Goal: Obtain resource: Obtain resource

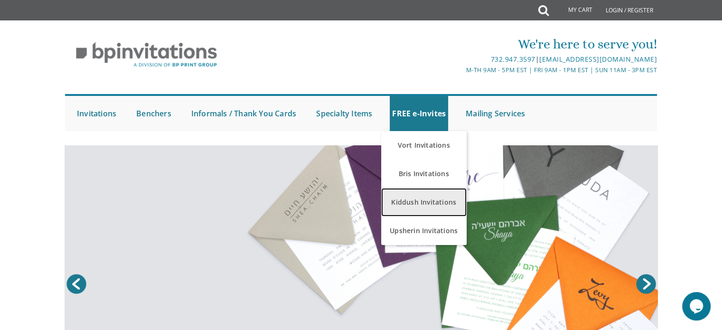
click at [445, 202] on link "Kiddush Invitations" at bounding box center [423, 202] width 85 height 28
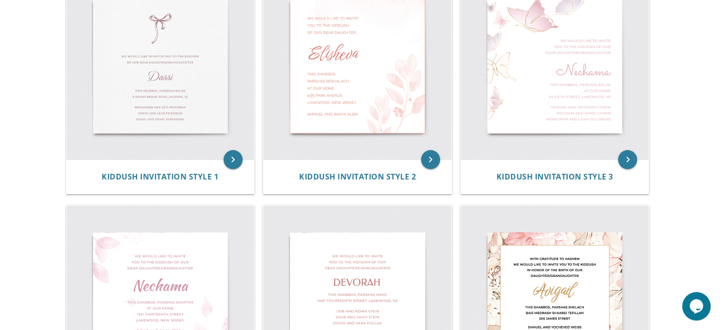
scroll to position [285, 0]
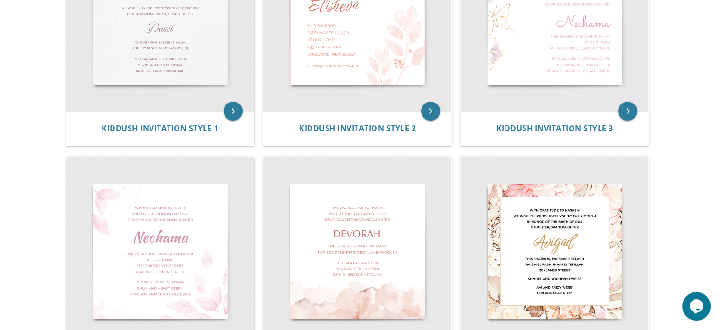
drag, startPoint x: 670, startPoint y: 195, endPoint x: 671, endPoint y: 189, distance: 5.3
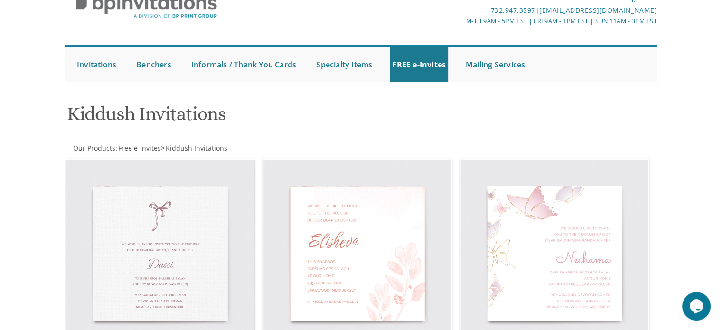
scroll to position [0, 0]
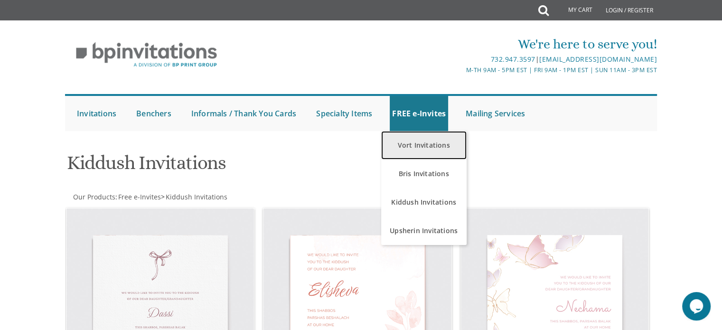
click at [428, 146] on link "Vort Invitations" at bounding box center [423, 145] width 85 height 28
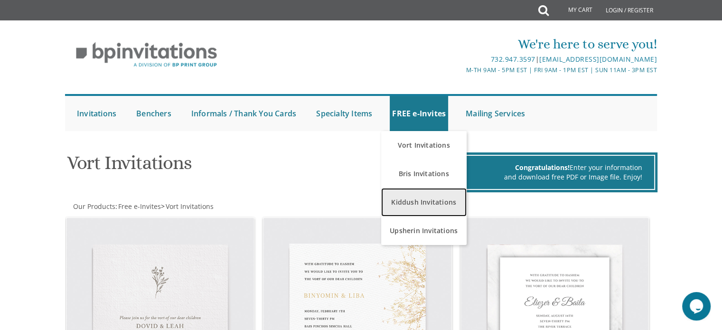
click at [437, 205] on link "Kiddush Invitations" at bounding box center [423, 202] width 85 height 28
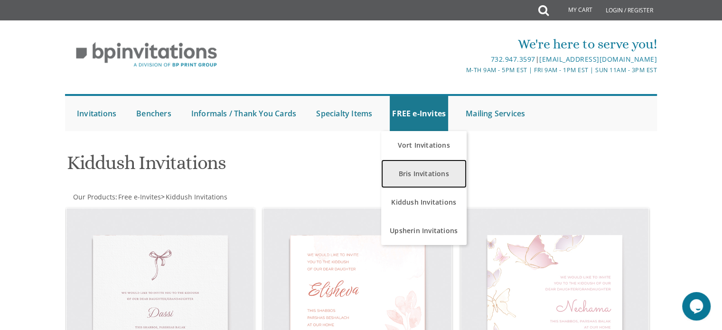
click at [414, 172] on link "Bris Invitations" at bounding box center [423, 173] width 85 height 28
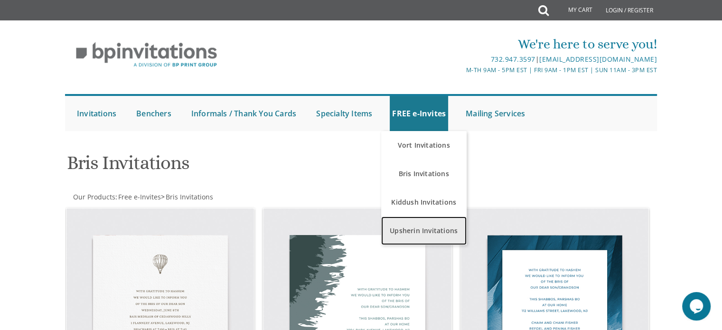
click at [428, 230] on link "Upsherin Invitations" at bounding box center [423, 230] width 85 height 28
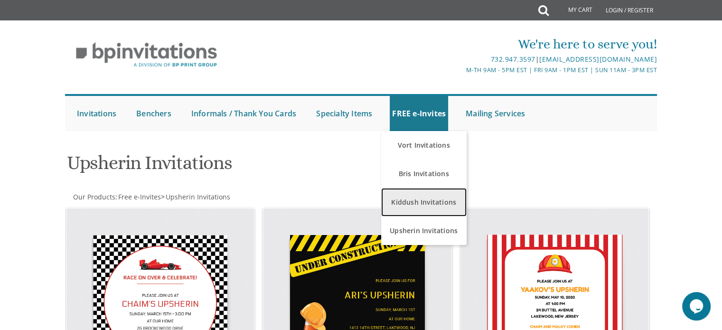
click at [429, 204] on link "Kiddush Invitations" at bounding box center [423, 202] width 85 height 28
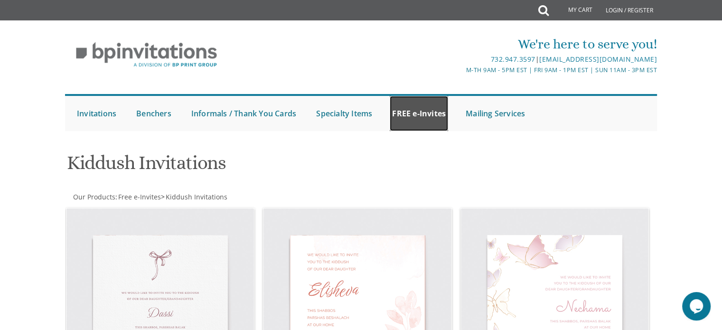
click at [418, 106] on link "FREE e-Invites" at bounding box center [419, 113] width 58 height 35
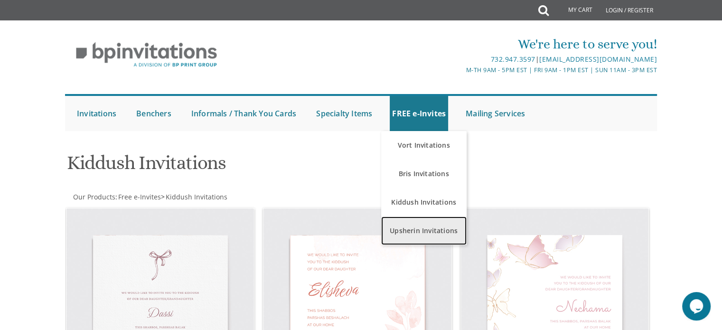
click at [438, 227] on link "Upsherin Invitations" at bounding box center [423, 230] width 85 height 28
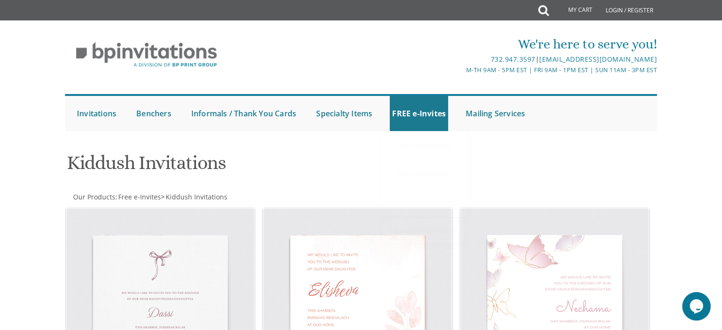
click at [450, 232] on link "Upsherin Invitations" at bounding box center [423, 230] width 85 height 28
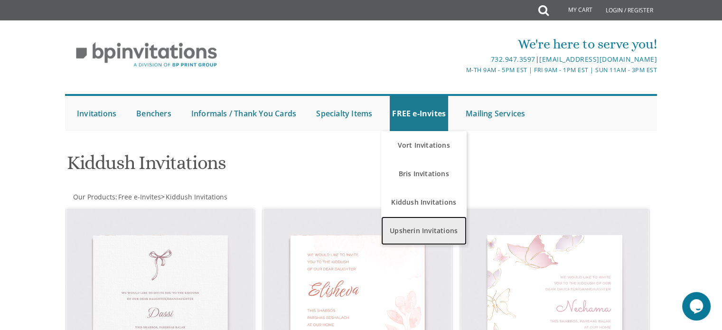
click at [438, 224] on link "Upsherin Invitations" at bounding box center [423, 230] width 85 height 28
click at [413, 222] on link "Upsherin Invitations" at bounding box center [423, 230] width 85 height 28
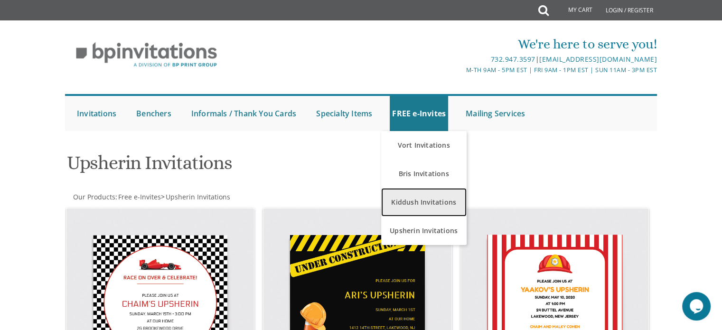
click at [444, 207] on link "Kiddush Invitations" at bounding box center [423, 202] width 85 height 28
click at [413, 204] on link "Kiddush Invitations" at bounding box center [423, 202] width 85 height 28
click at [426, 205] on link "Kiddush Invitations" at bounding box center [423, 202] width 85 height 28
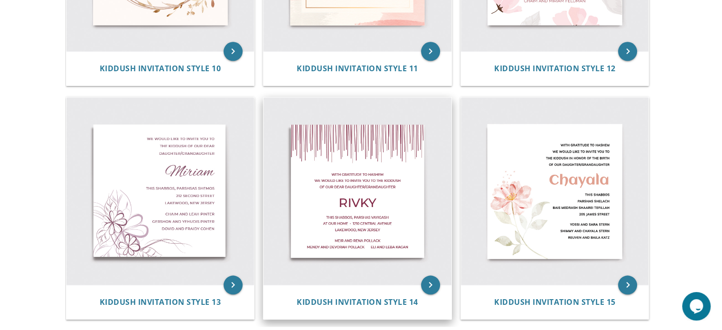
scroll to position [1044, 0]
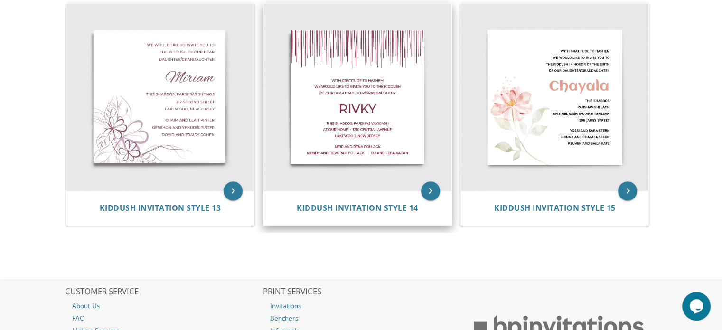
click at [370, 158] on img at bounding box center [357, 97] width 188 height 188
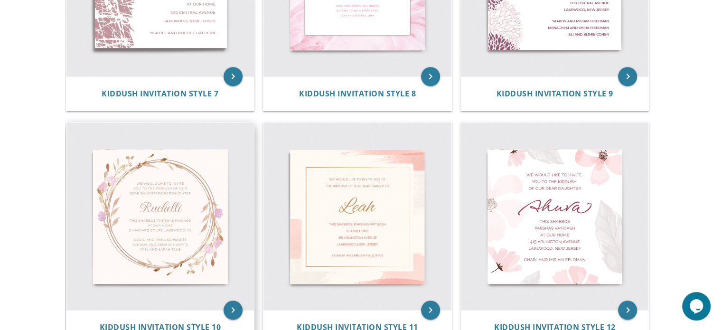
scroll to position [854, 0]
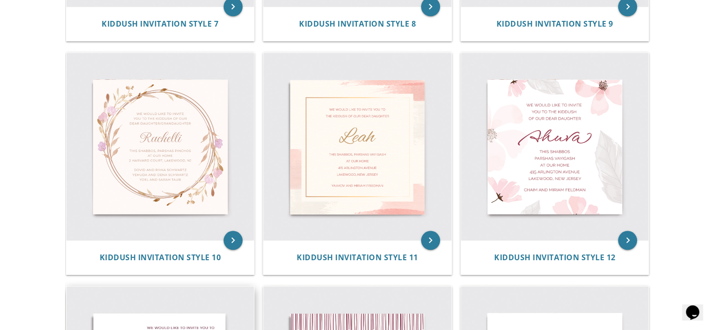
scroll to position [807, 0]
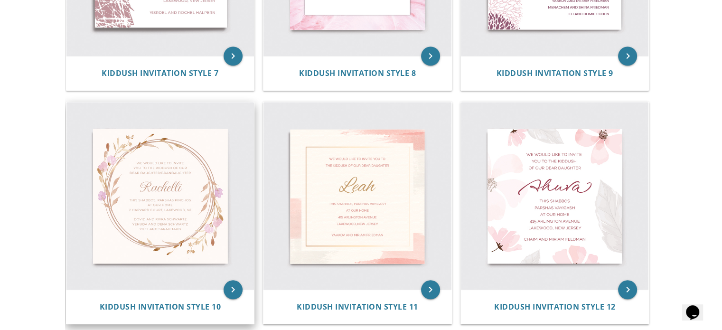
click at [188, 196] on img at bounding box center [160, 196] width 188 height 188
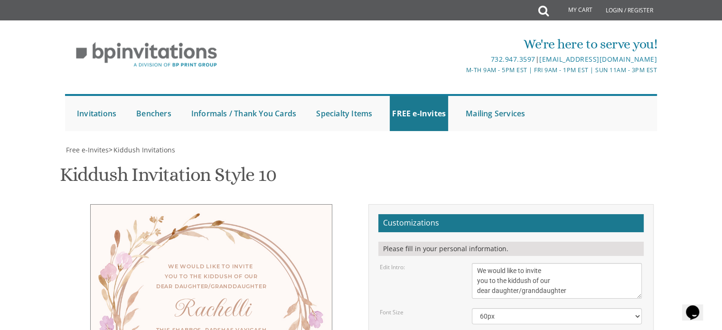
scroll to position [190, 0]
drag, startPoint x: 478, startPoint y: 81, endPoint x: 568, endPoint y: 105, distance: 93.8
click at [568, 263] on textarea "We would like to invite you to the kiddush of our dear daughter/granddaughter" at bounding box center [557, 281] width 170 height 36
type textarea "With much gratitude to Hashem We invite you to celebrate the Bas Mitzvah of our…"
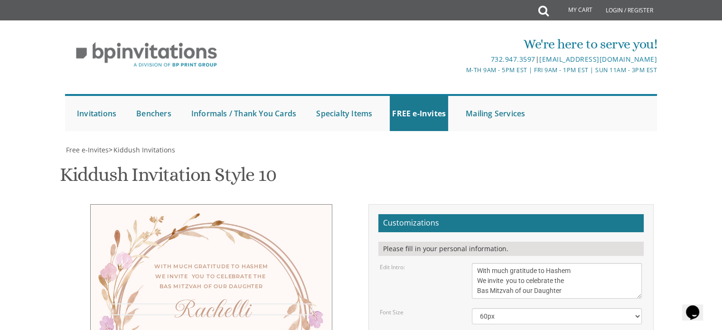
drag, startPoint x: 512, startPoint y: 149, endPoint x: 463, endPoint y: 148, distance: 48.4
type textarea "[PERSON_NAME]"
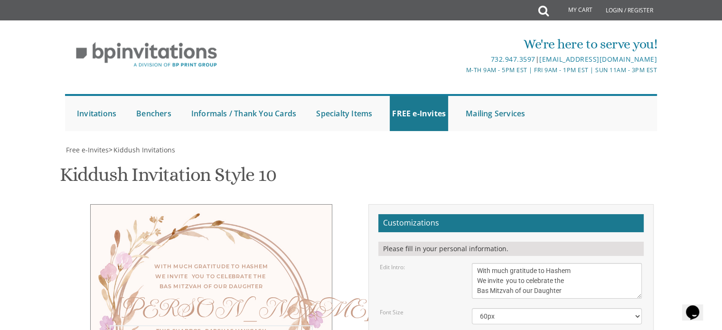
drag, startPoint x: 476, startPoint y: 176, endPoint x: 579, endPoint y: 199, distance: 105.1
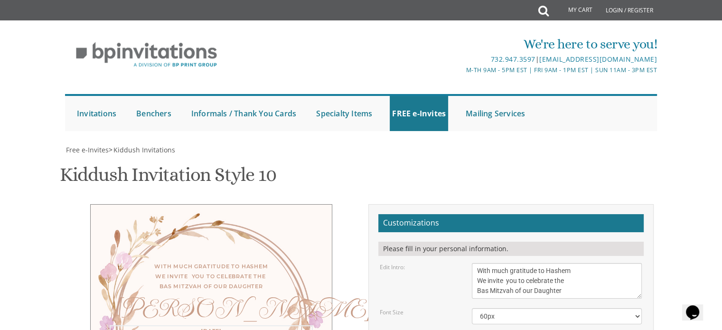
type textarea "[DATE] 12:00 - 3:00 pm [PERSON_NAME] Congregation 12436 Oxnard St"
drag, startPoint x: 479, startPoint y: 224, endPoint x: 543, endPoint y: 254, distance: 71.1
type textarea "Y"
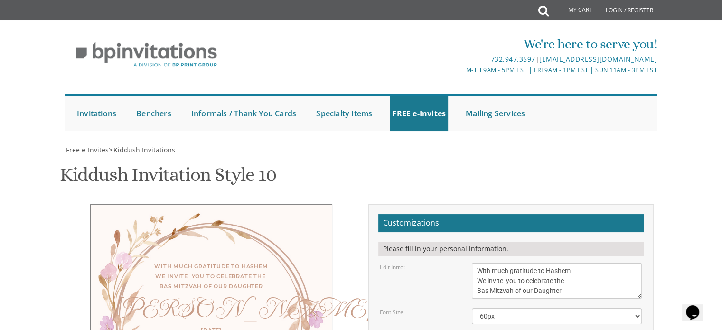
type textarea "[PERSON_NAME] and [PERSON_NAME]"
click at [507, 263] on textarea "We would like to invite you to the kiddush of our dear daughter/granddaughter" at bounding box center [557, 281] width 170 height 36
type textarea "With much gratitude to Hashem We invite you to celebrate the Bas Mitzvah of our…"
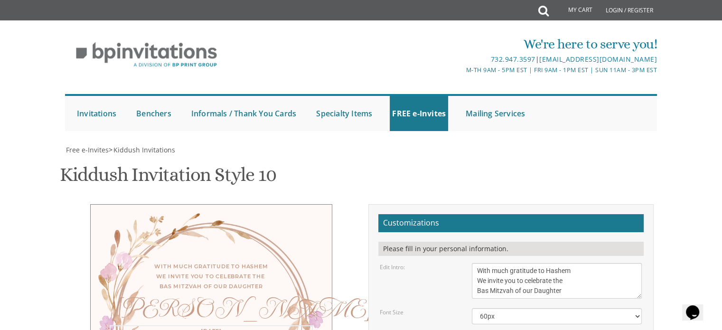
type textarea "[DATE] 12:00 - 3:00 pm [PERSON_NAME] Congregation 12430 Oxnard St"
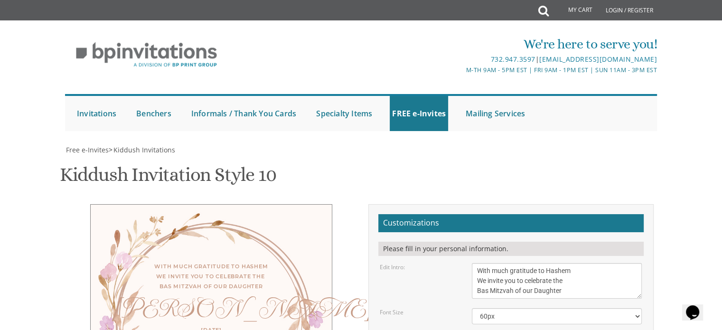
type textarea "[PERSON_NAME] & [PERSON_NAME]"
type textarea "[DATE] 12:00 - 3: 00 pm [PERSON_NAME] Congregation 12430 Oxnard St"
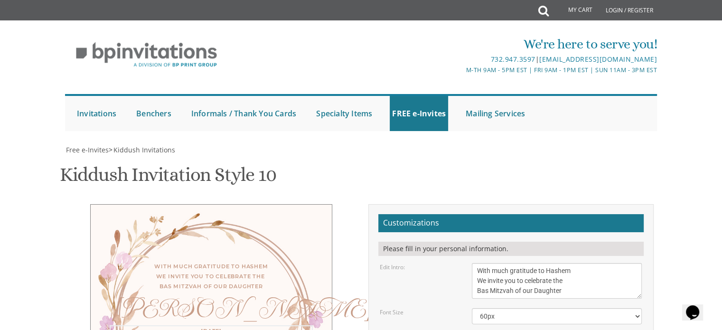
type textarea "[PERSON_NAME] & [PERSON_NAME] dairy lunch will be served"
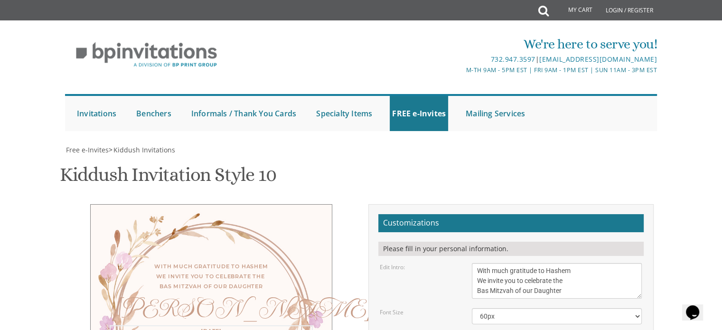
type textarea "[DATE] 12:00 - 3: 00 pm beis midrash [PERSON_NAME] 12430 Oxnard St"
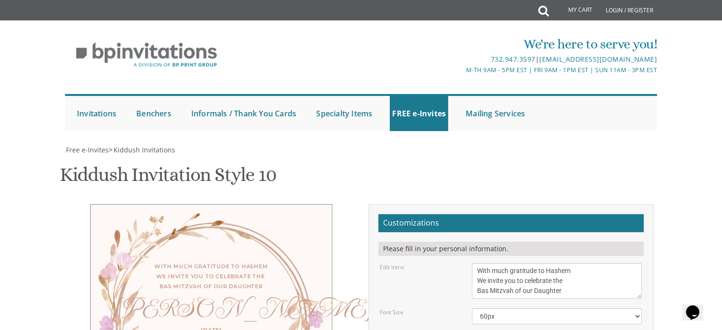
type input "[EMAIL_ADDRESS][DOMAIN_NAME]"
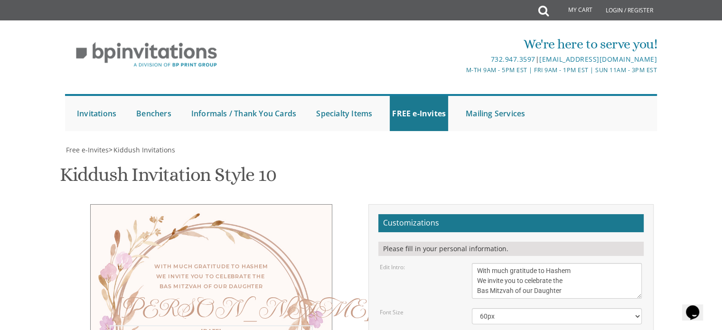
scroll to position [333, 0]
type textarea "[DATE] 12:00 - 3:00 pm beis midrash [PERSON_NAME] 12430 Oxnard St"
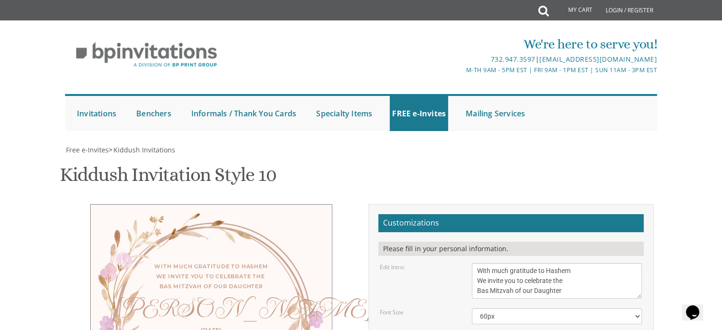
click at [715, 323] on div at bounding box center [715, 323] width 0 height 0
